Goal: Information Seeking & Learning: Find specific page/section

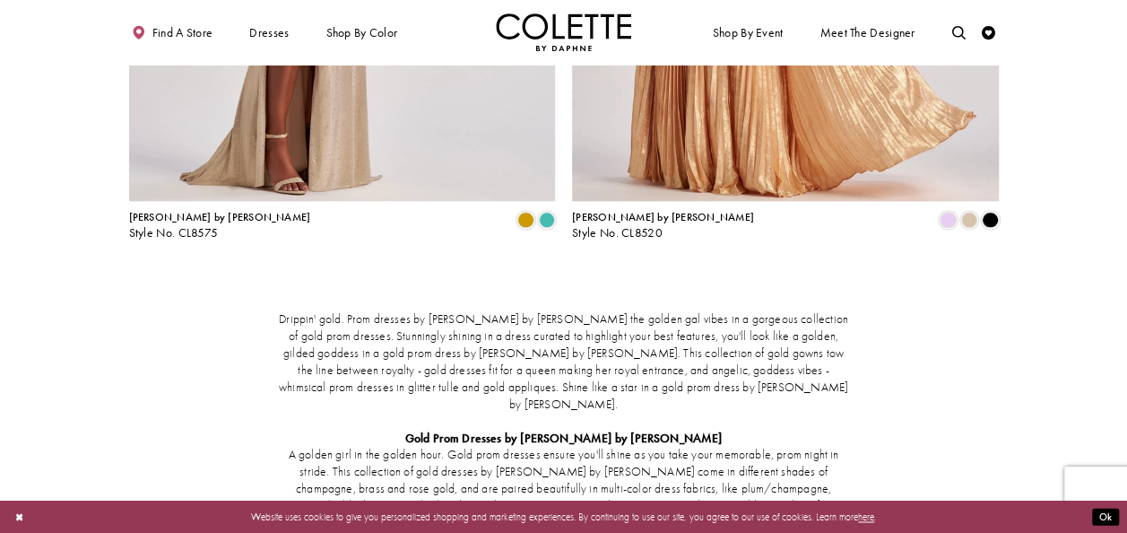
scroll to position [1027, 0]
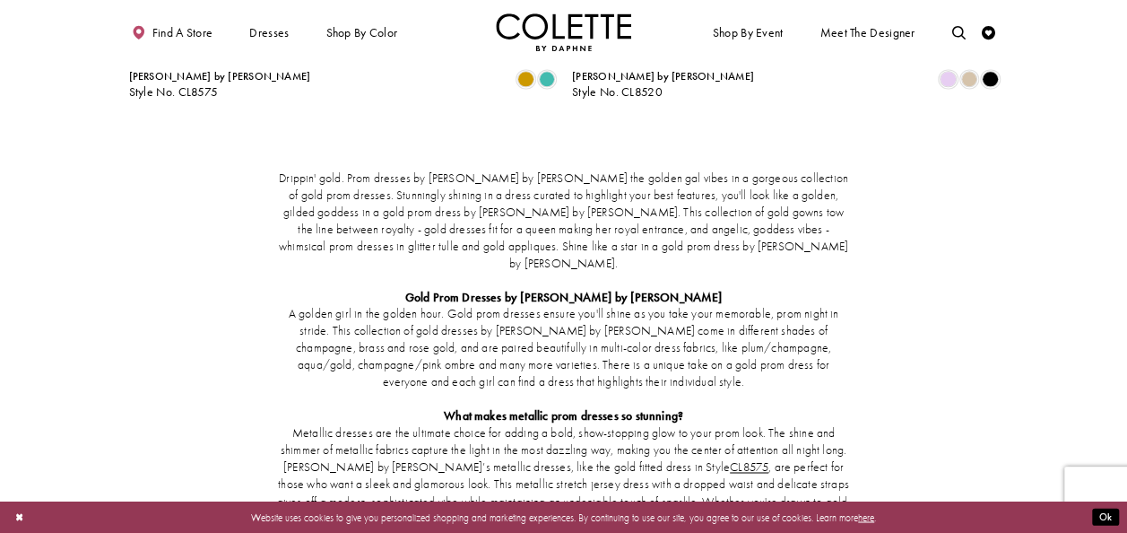
scroll to position [1205, 0]
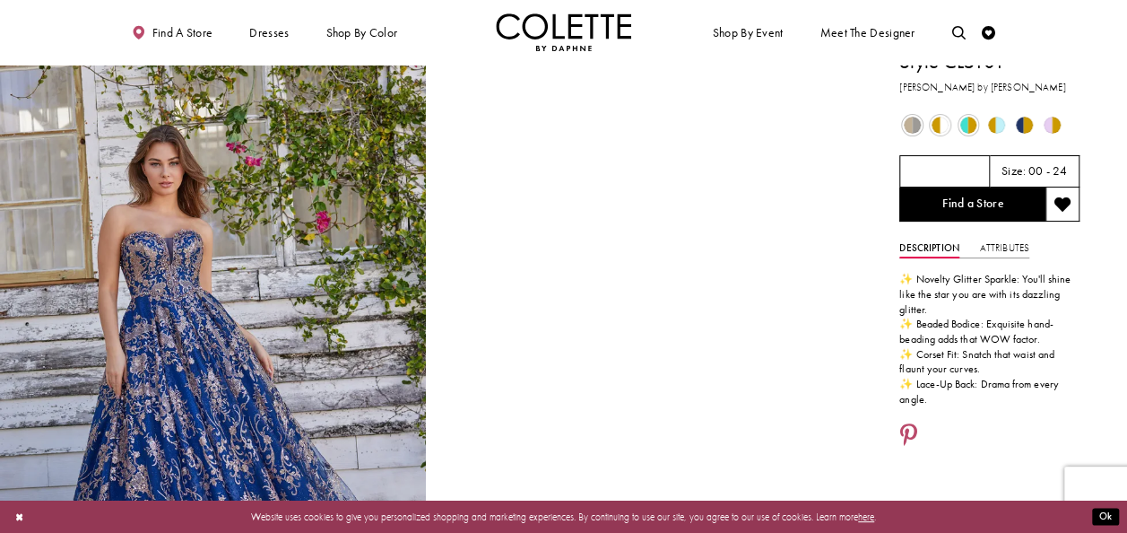
scroll to position [16, 0]
click at [916, 120] on span "Product color controls state depends on size chosen" at bounding box center [912, 125] width 17 height 17
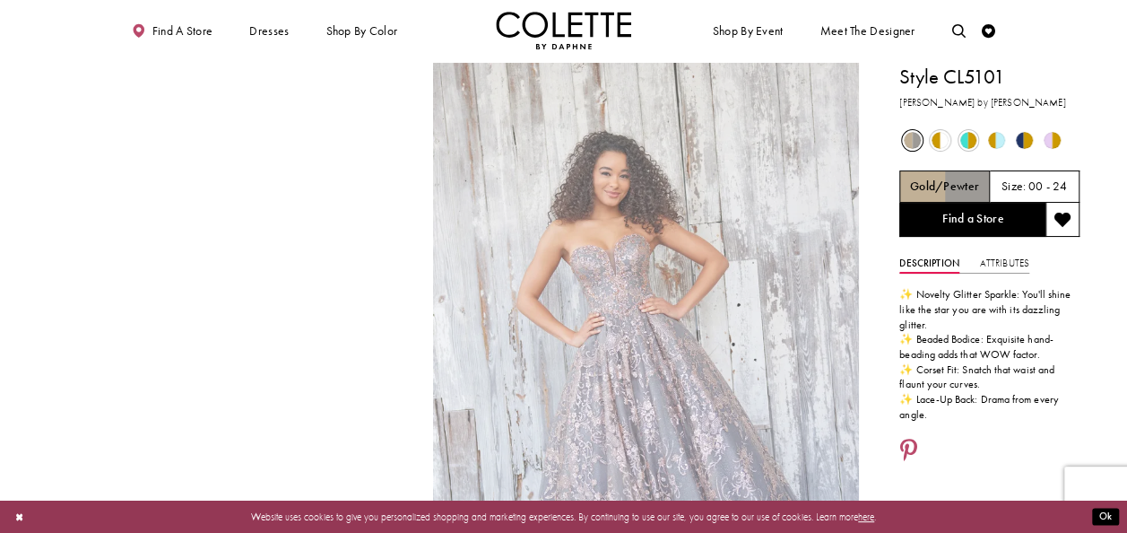
scroll to position [0, 0]
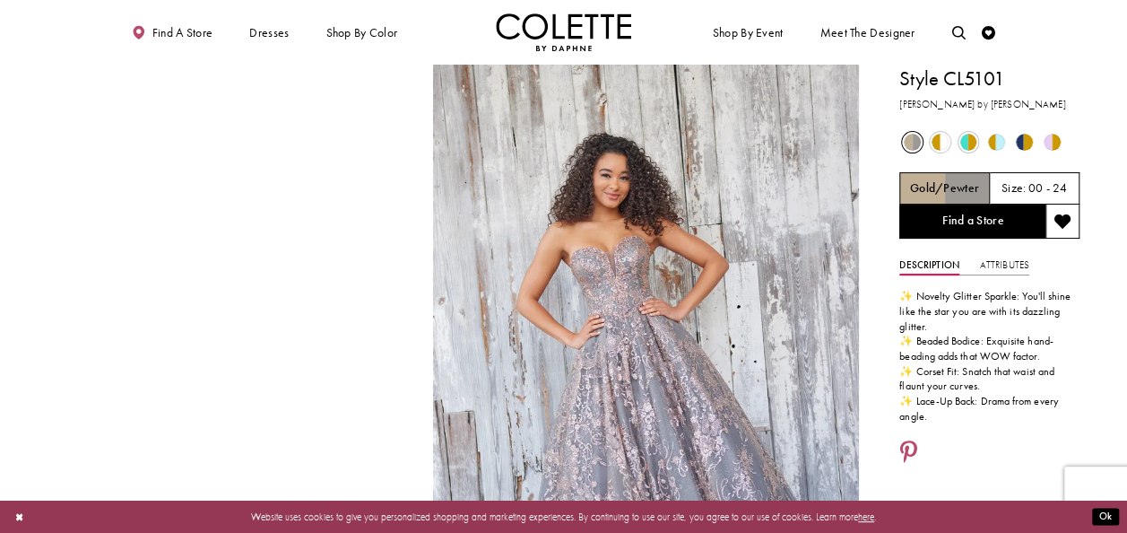
click at [948, 145] on div "Out of Stock" at bounding box center [940, 142] width 26 height 26
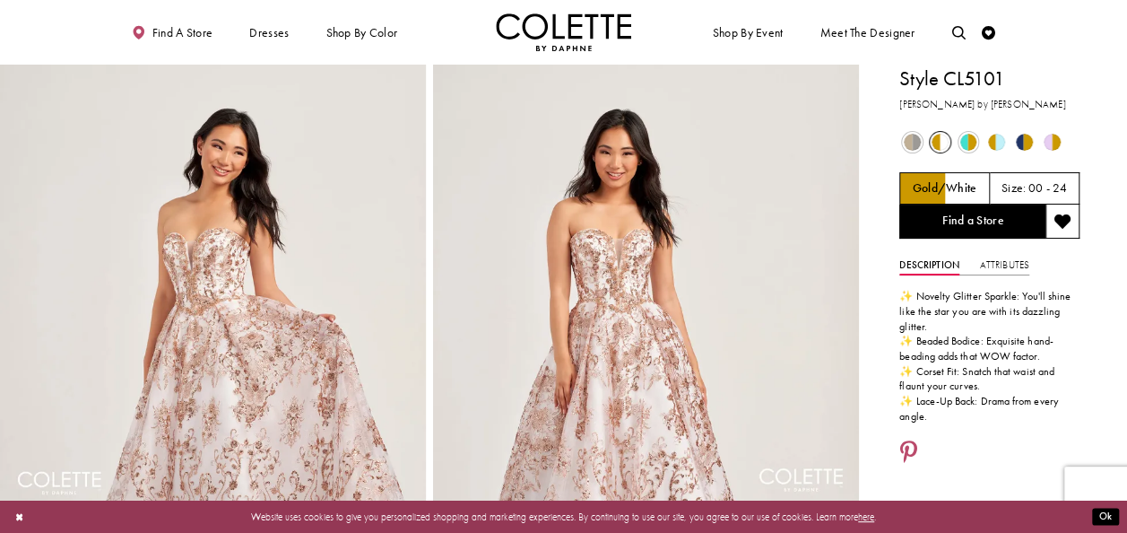
click at [968, 140] on span "Product color controls state depends on size chosen" at bounding box center [968, 142] width 17 height 17
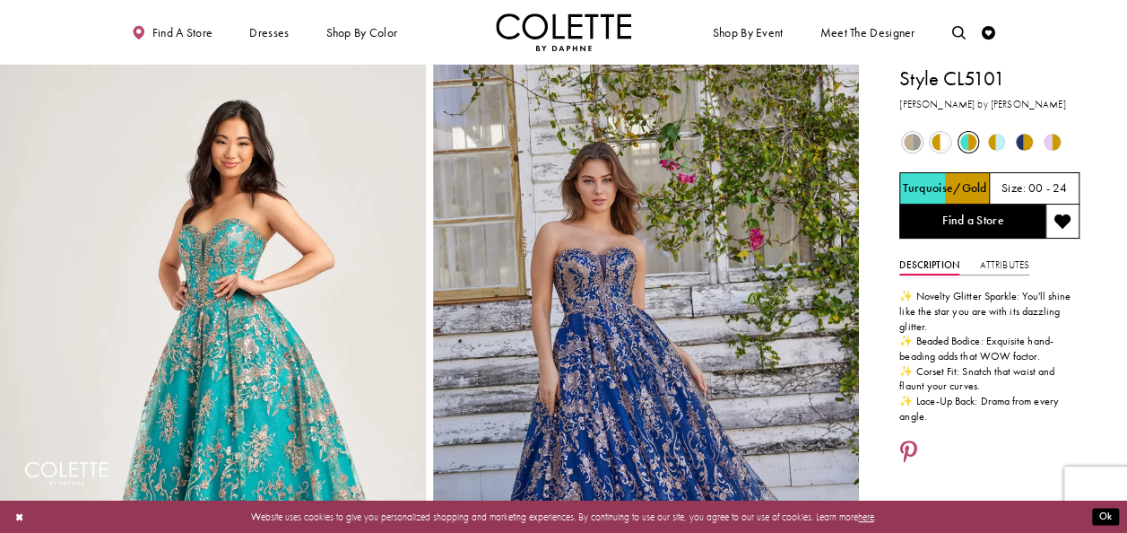
click at [1001, 139] on span "Product color controls state depends on size chosen" at bounding box center [996, 142] width 17 height 17
click at [992, 136] on span "Product color controls state depends on size chosen" at bounding box center [996, 142] width 17 height 17
click at [1025, 137] on span "Product color controls state depends on size chosen" at bounding box center [1024, 142] width 17 height 17
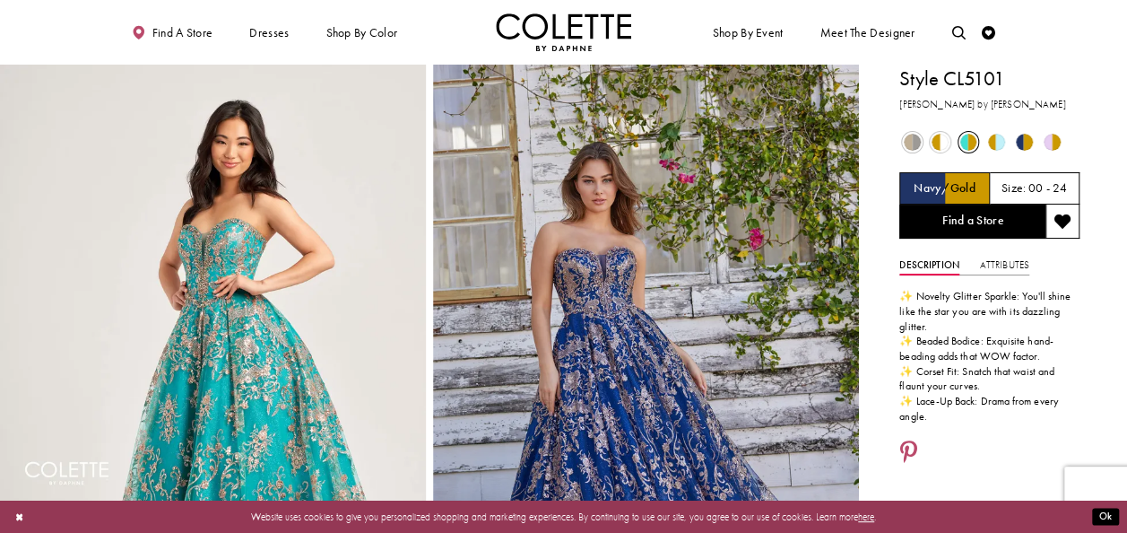
click at [1044, 139] on span "Product color controls state depends on size chosen" at bounding box center [1052, 142] width 17 height 17
drag, startPoint x: 1042, startPoint y: 139, endPoint x: 1022, endPoint y: 131, distance: 21.3
click at [1022, 131] on div "Out of Stock Out of Stock" at bounding box center [989, 142] width 182 height 28
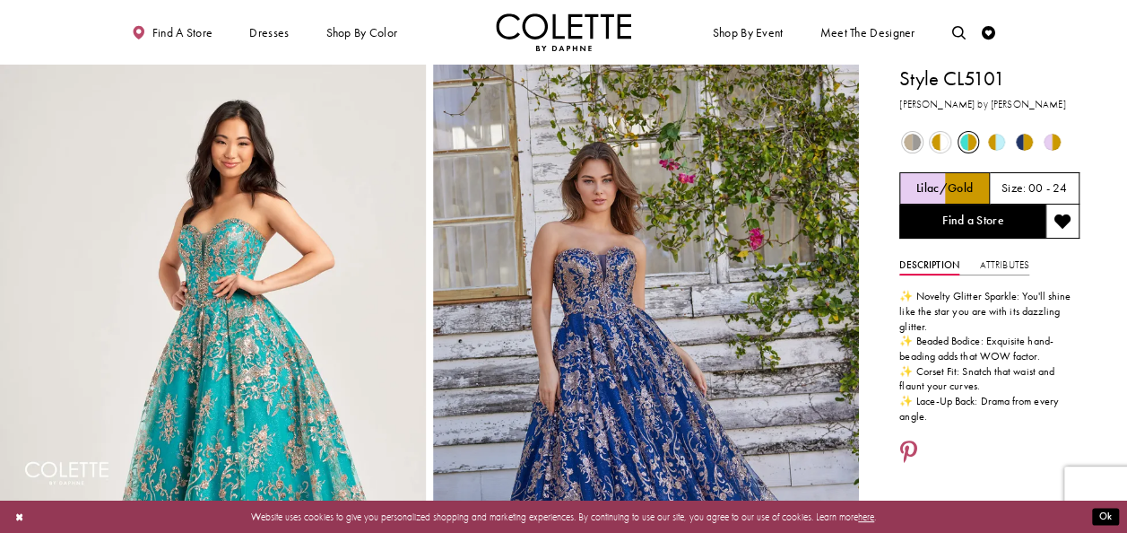
click at [1022, 131] on div "Out of Stock" at bounding box center [1024, 142] width 26 height 26
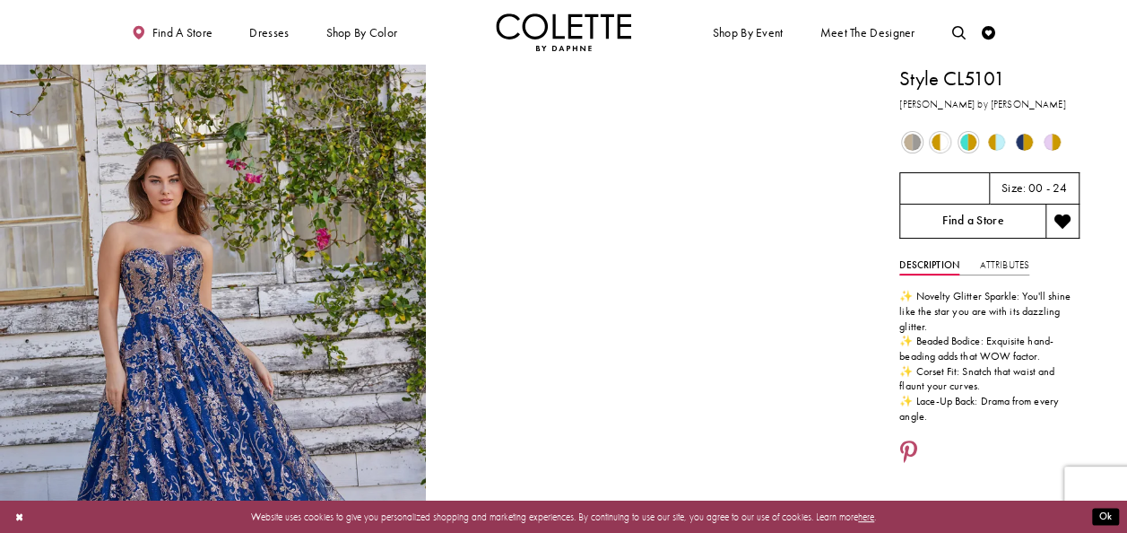
click at [963, 219] on link "Find a Store" at bounding box center [972, 221] width 146 height 34
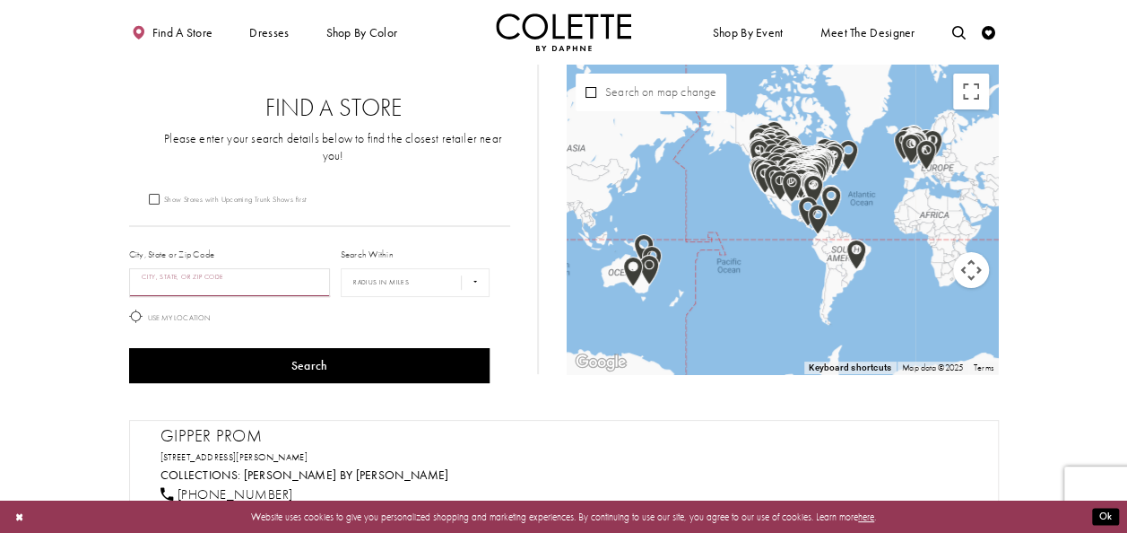
click at [210, 268] on input "City, State, or ZIP Code" at bounding box center [230, 282] width 202 height 29
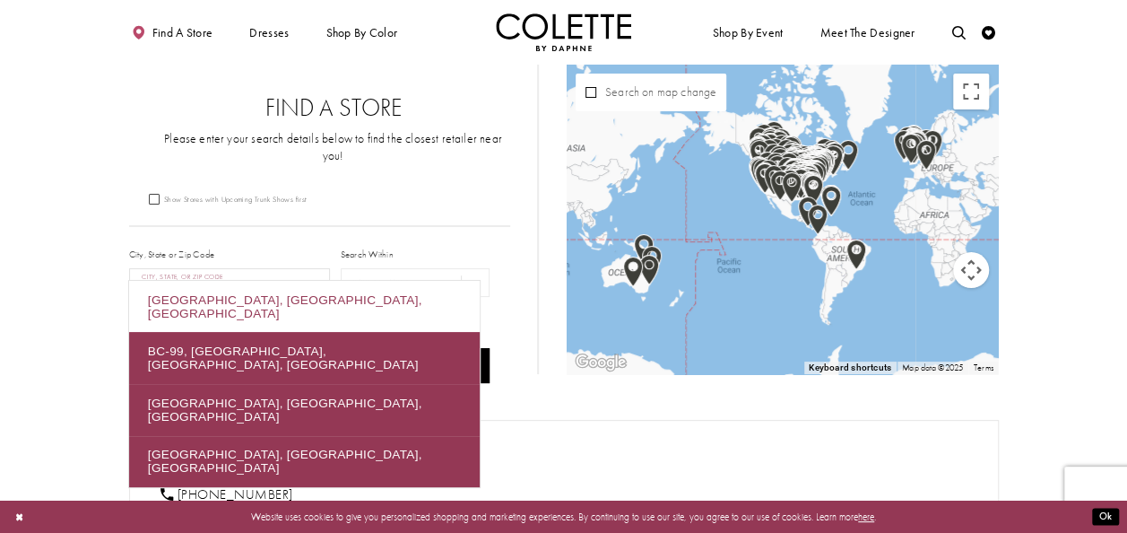
click at [203, 306] on div "Richmond, BC, Canada" at bounding box center [304, 307] width 351 height 52
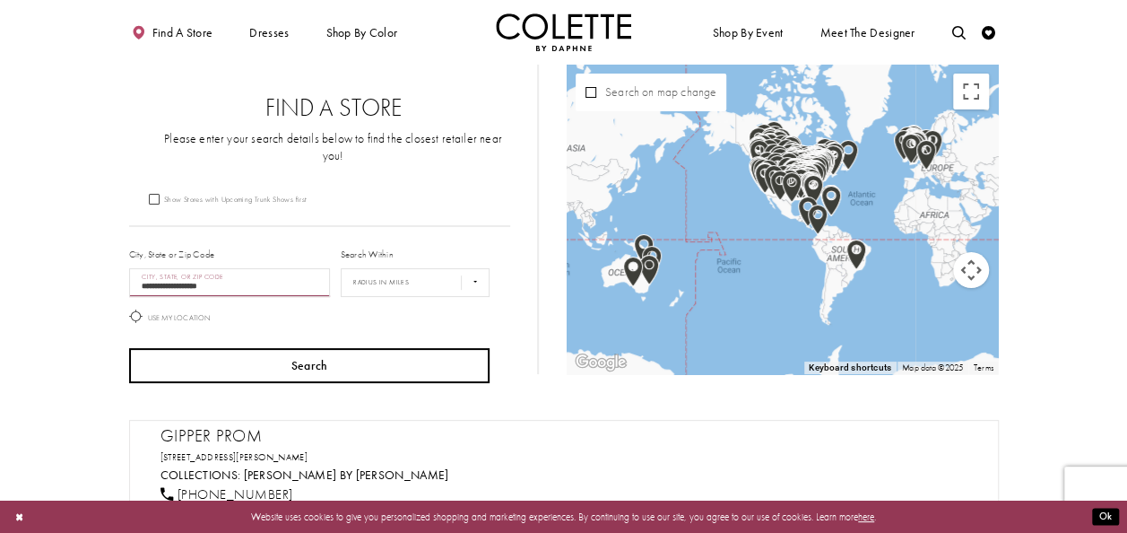
type input "**********"
click at [267, 348] on button "Search" at bounding box center [309, 365] width 361 height 35
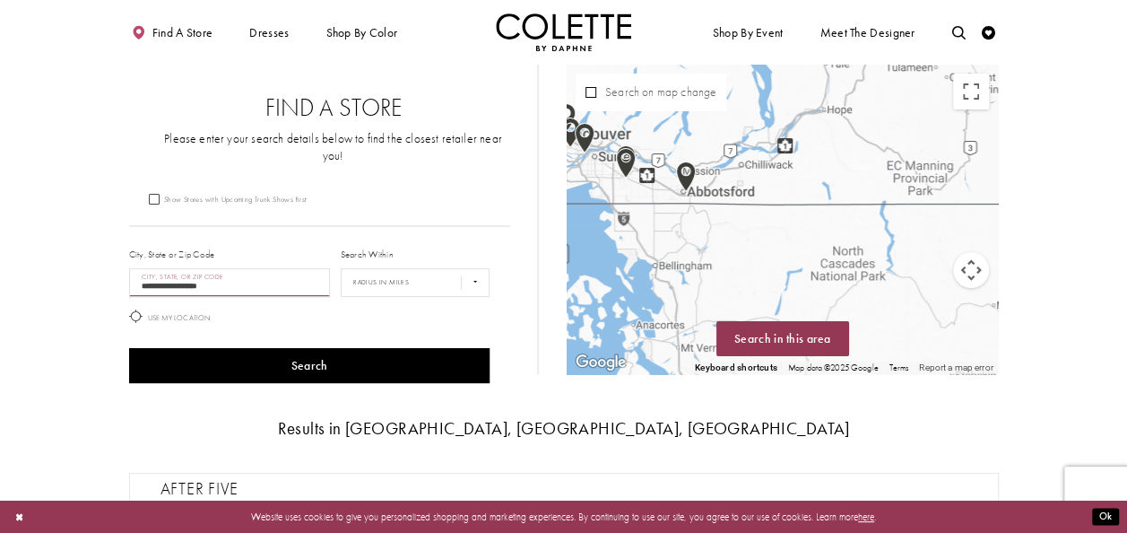
click at [593, 157] on div "Map with store locations" at bounding box center [783, 219] width 432 height 309
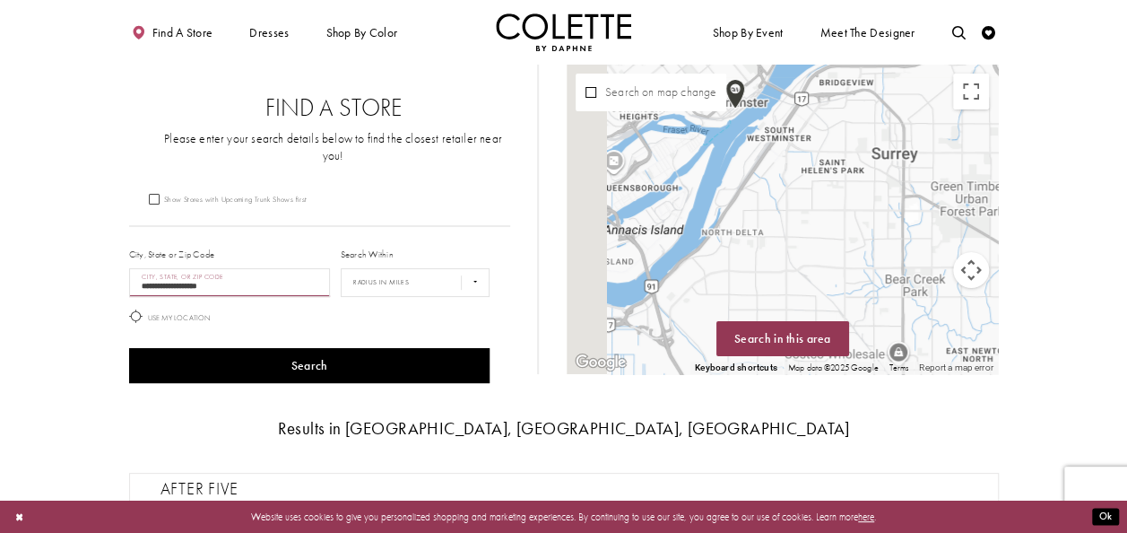
drag, startPoint x: 853, startPoint y: 202, endPoint x: 1139, endPoint y: 211, distance: 287.0
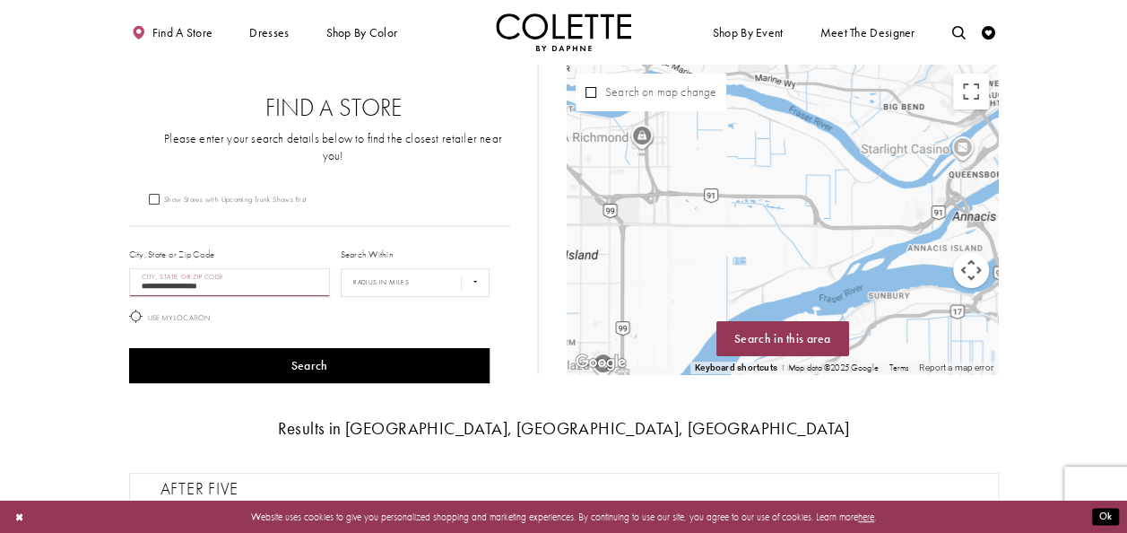
drag, startPoint x: 694, startPoint y: 208, endPoint x: 1022, endPoint y: 184, distance: 329.0
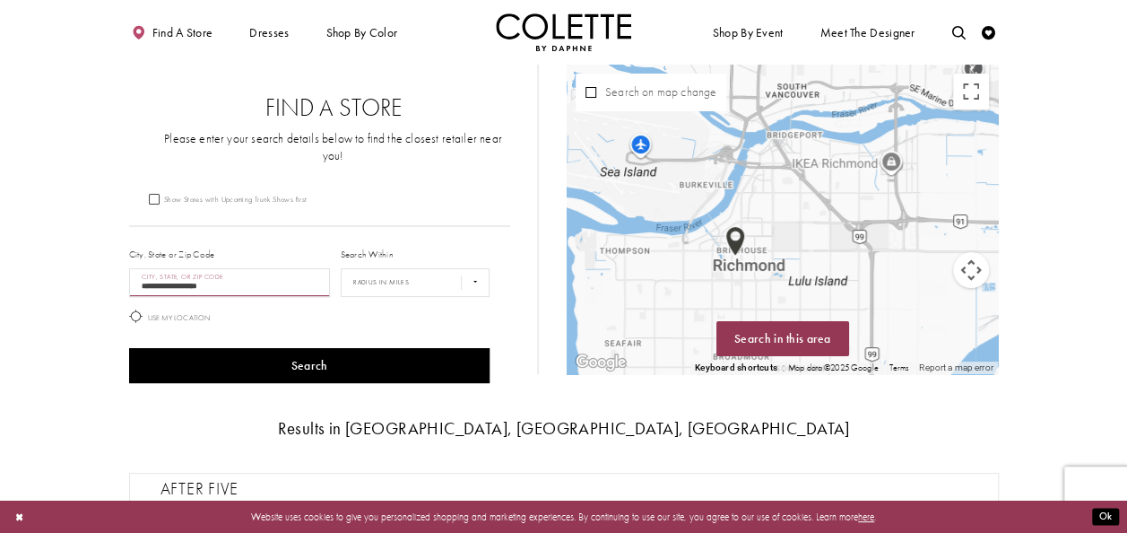
drag, startPoint x: 678, startPoint y: 181, endPoint x: 931, endPoint y: 203, distance: 253.7
click at [931, 203] on div "Map with store locations" at bounding box center [783, 219] width 432 height 309
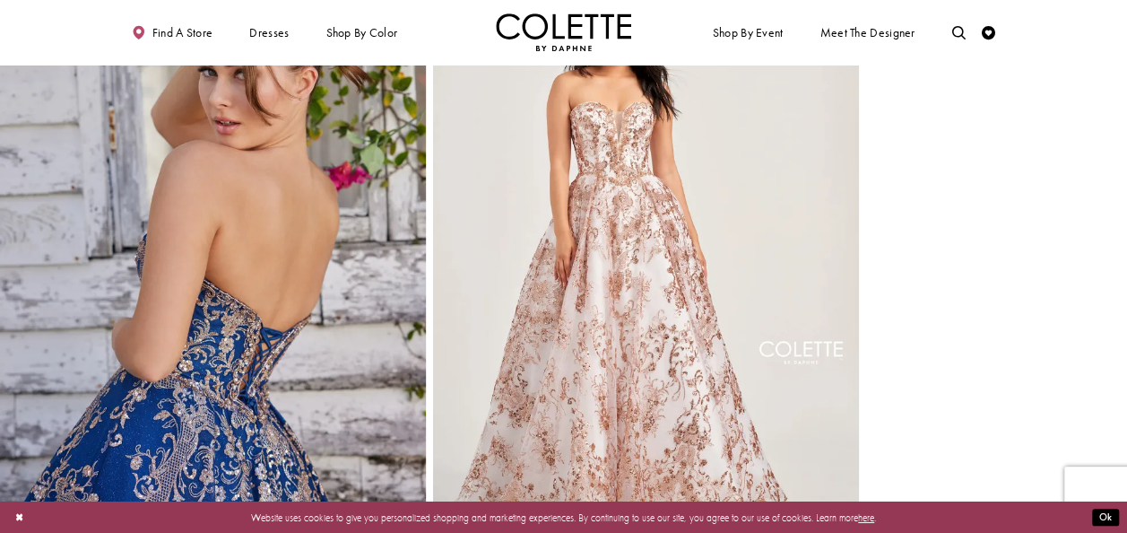
scroll to position [2710, 0]
